Goal: Obtain resource: Download file/media

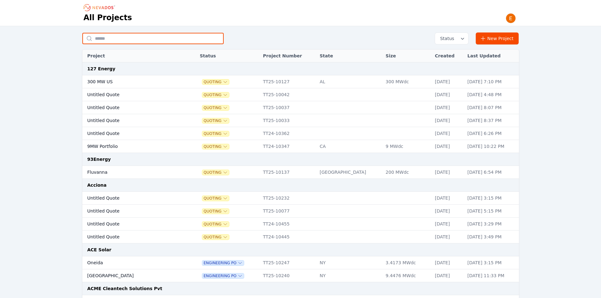
drag, startPoint x: 0, startPoint y: 0, endPoint x: 115, endPoint y: 38, distance: 121.2
click at [115, 38] on input "text" at bounding box center [152, 38] width 141 height 11
type input "*********"
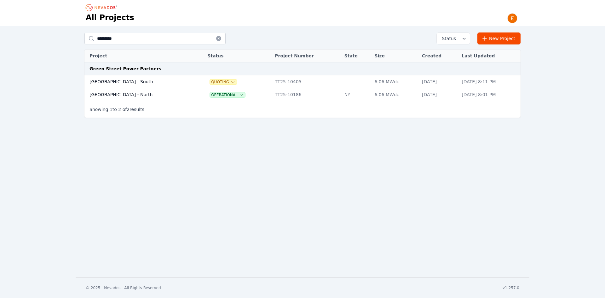
click at [131, 99] on td "[GEOGRAPHIC_DATA] - North" at bounding box center [139, 94] width 110 height 13
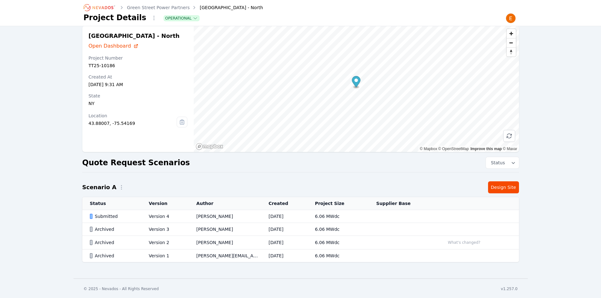
scroll to position [8, 0]
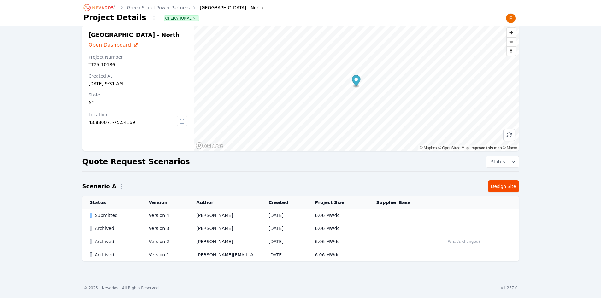
click at [292, 208] on th "Created" at bounding box center [284, 202] width 46 height 13
click at [295, 213] on td "[DATE]" at bounding box center [284, 215] width 46 height 13
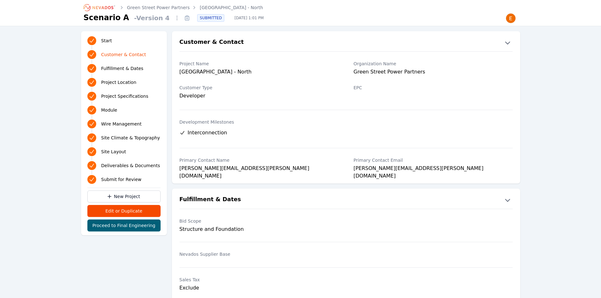
scroll to position [8, 0]
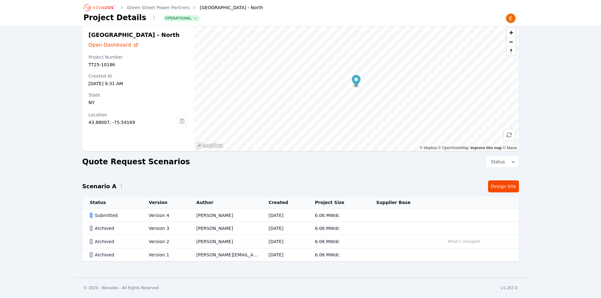
click at [95, 5] on icon "Breadcrumb" at bounding box center [99, 8] width 35 height 10
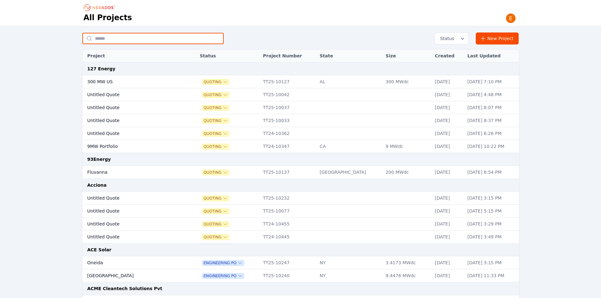
click at [107, 38] on input "text" at bounding box center [152, 38] width 141 height 11
type input "******"
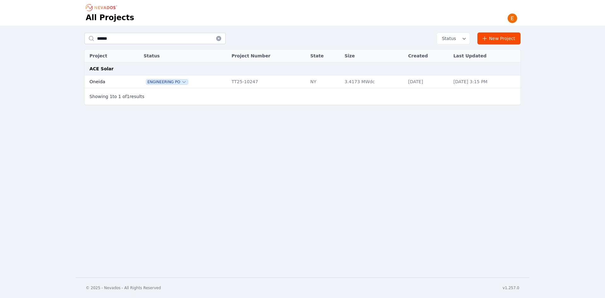
click at [103, 76] on td "Oneida" at bounding box center [106, 81] width 45 height 13
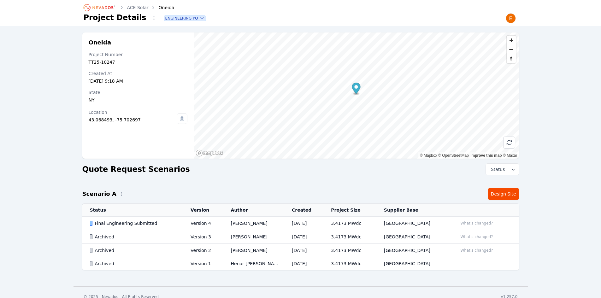
click at [416, 220] on td "[GEOGRAPHIC_DATA]" at bounding box center [413, 224] width 74 height 14
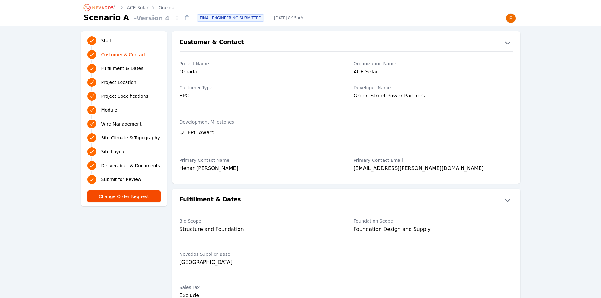
click at [186, 18] on icon at bounding box center [187, 18] width 2 height 0
click at [409, 270] on div "Bid Scope Structure and Foundation Foundation Scope Foundation Design and Suppl…" at bounding box center [346, 285] width 348 height 153
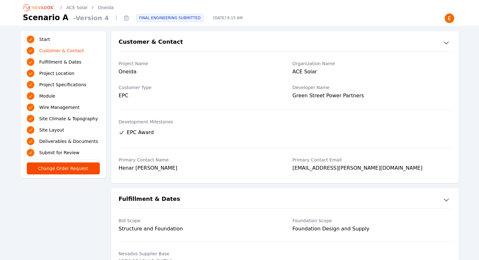
click at [46, 5] on icon "Breadcrumb" at bounding box center [39, 8] width 35 height 10
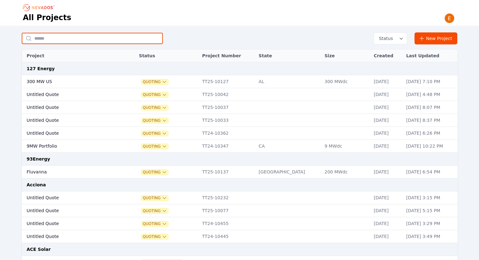
click at [84, 41] on input "text" at bounding box center [92, 38] width 141 height 11
type input "**********"
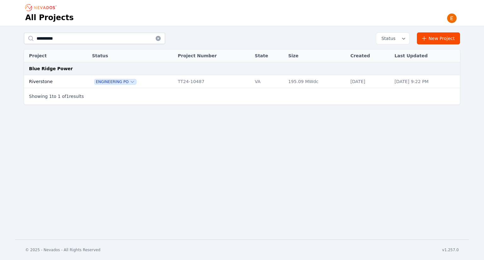
click at [54, 80] on td "Riverstone" at bounding box center [51, 81] width 54 height 13
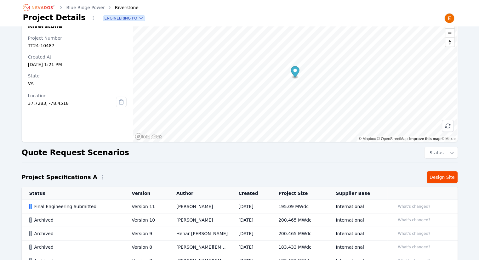
scroll to position [14, 0]
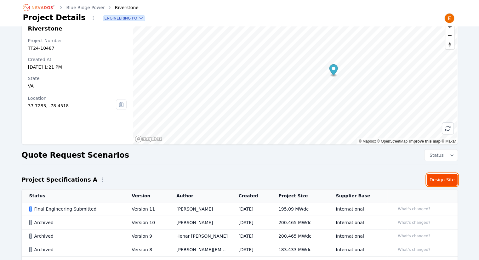
click at [439, 182] on link "Design Site" at bounding box center [442, 180] width 31 height 12
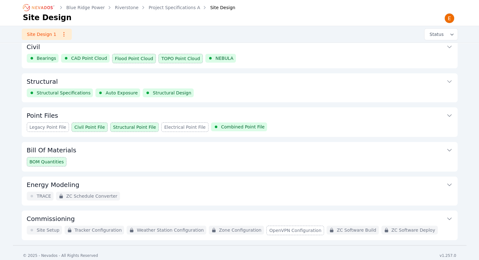
scroll to position [47, 0]
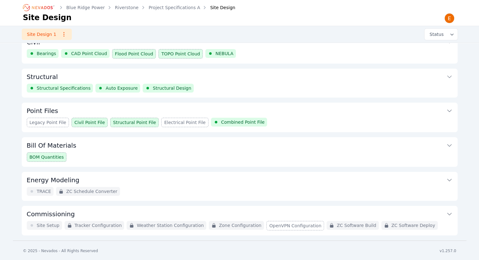
click at [310, 119] on div "Legacy Point File Civil Point File Structural Point File Electrical Point File …" at bounding box center [240, 122] width 426 height 9
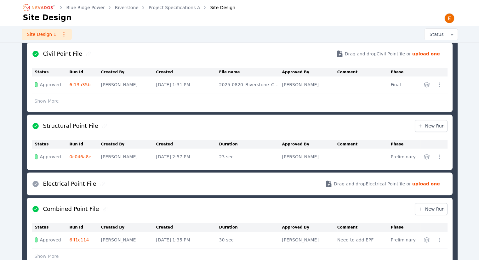
scroll to position [259, 0]
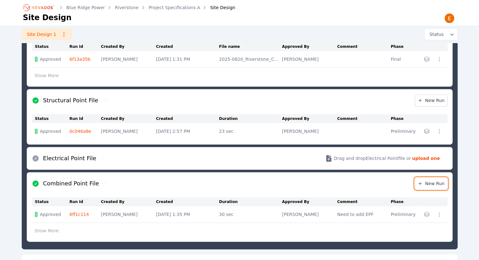
click at [443, 183] on span "New Run" at bounding box center [431, 184] width 27 height 6
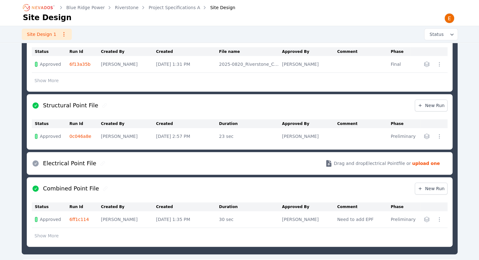
scroll to position [259, 0]
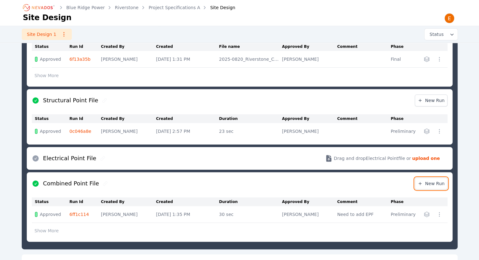
click at [426, 184] on span "New Run" at bounding box center [431, 184] width 27 height 6
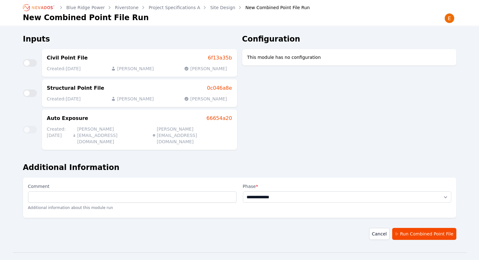
click at [323, 122] on div "Configuration This module has no configuration" at bounding box center [349, 96] width 214 height 124
click at [210, 8] on link "Site Design" at bounding box center [222, 7] width 25 height 6
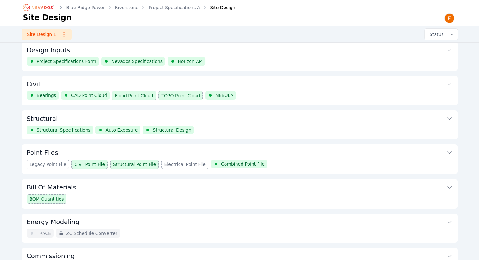
click at [272, 160] on div "Legacy Point File Civil Point File Structural Point File Electrical Point File …" at bounding box center [240, 164] width 426 height 9
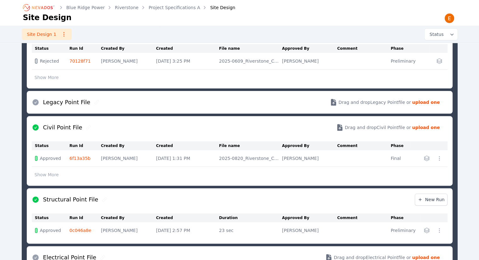
scroll to position [196, 0]
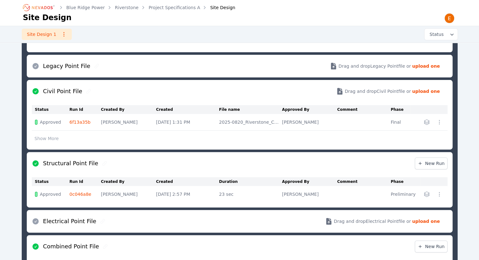
click at [426, 192] on icon "button" at bounding box center [426, 194] width 5 height 5
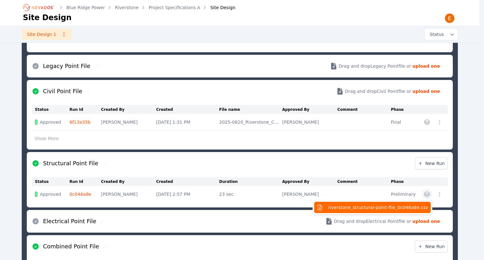
click at [408, 206] on span "riverstone_structural-point-file_0c046a8e.csv" at bounding box center [378, 208] width 100 height 6
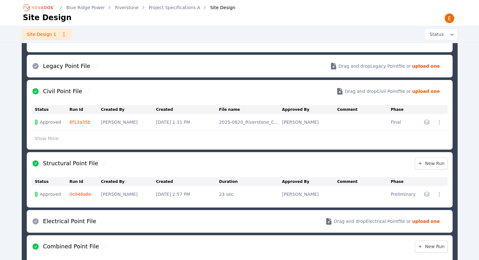
scroll to position [102, 0]
